Goal: Complete application form: Complete application form

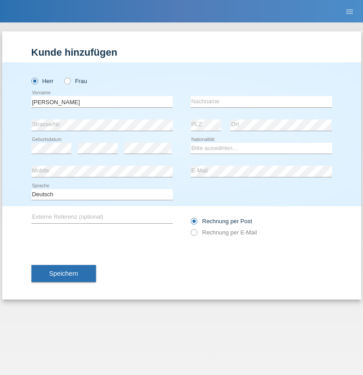
type input "[PERSON_NAME]"
click at [261, 101] on input "text" at bounding box center [261, 101] width 141 height 11
type input "[PERSON_NAME]"
select select "PL"
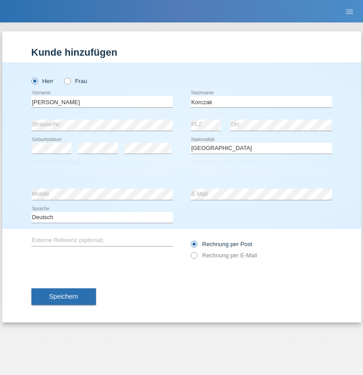
select select "C"
select select "01"
select select "05"
select select "2018"
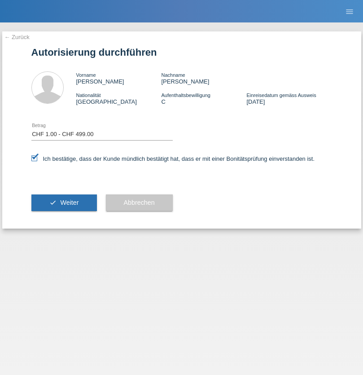
select select "1"
click at [64, 202] on span "Weiter" at bounding box center [69, 202] width 18 height 7
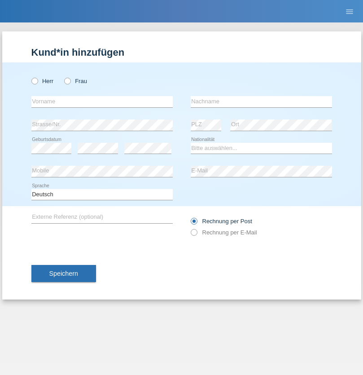
radio input "true"
click at [102, 101] on input "text" at bounding box center [101, 101] width 141 height 11
type input "Nikoletta"
click at [261, 101] on input "text" at bounding box center [261, 101] width 141 height 11
type input "Zöldi"
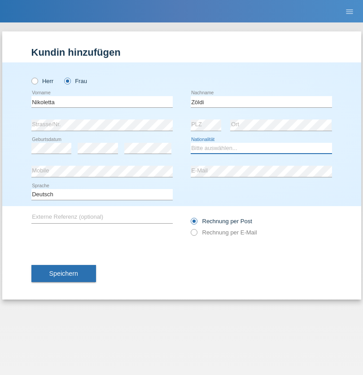
select select "CH"
